Goal: Find contact information

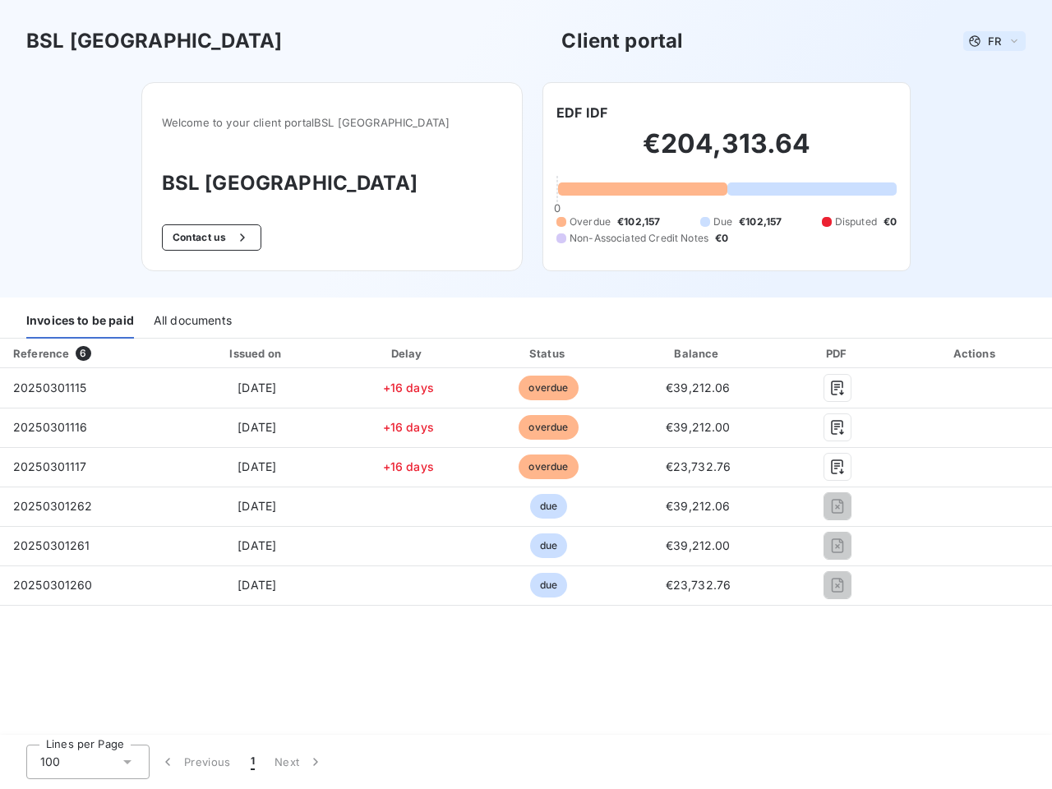
click at [994, 41] on span "FR" at bounding box center [994, 41] width 13 height 13
click at [251, 238] on button "Contact us" at bounding box center [211, 237] width 99 height 26
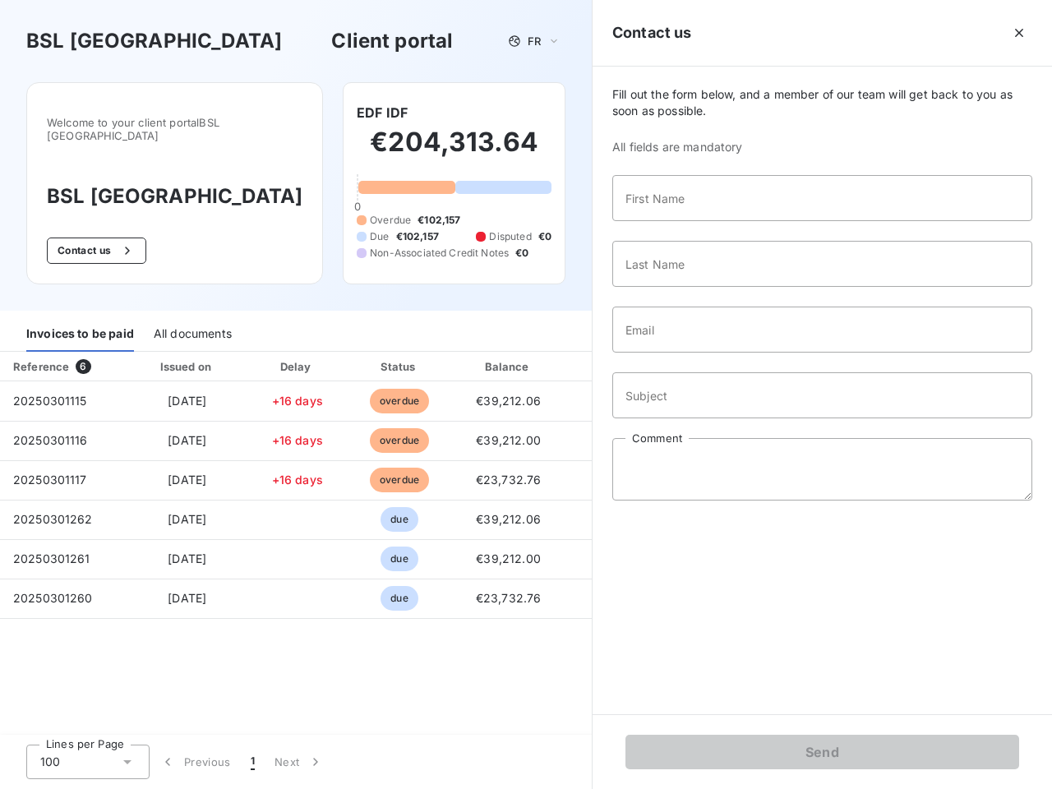
click at [582, 113] on div "Welcome to your client portal BSL PARIS BSL [GEOGRAPHIC_DATA] Contact us EDF ID…" at bounding box center [296, 196] width 592 height 228
